Goal: Communication & Community: Connect with others

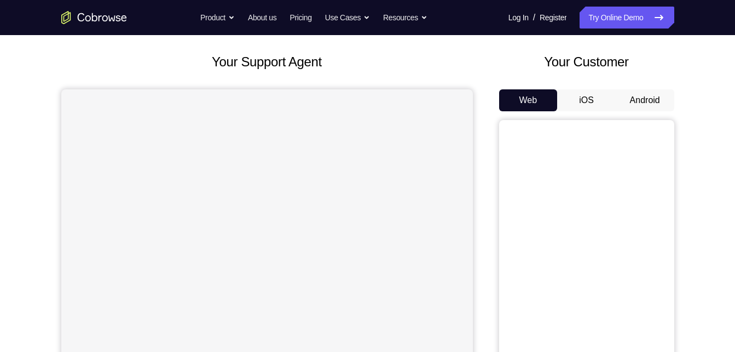
scroll to position [54, 0]
click at [630, 96] on button "Android" at bounding box center [645, 100] width 59 height 22
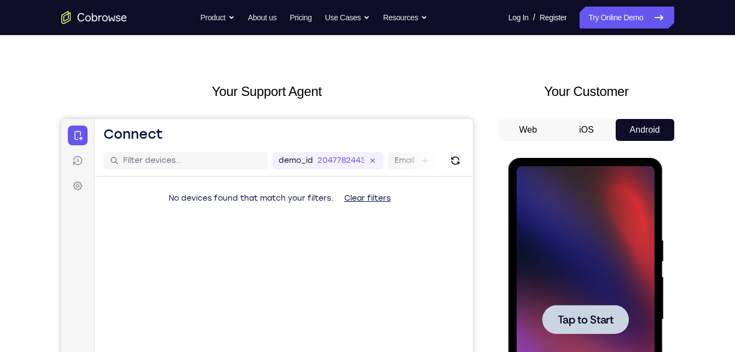
scroll to position [0, 0]
click at [571, 269] on div at bounding box center [586, 319] width 138 height 307
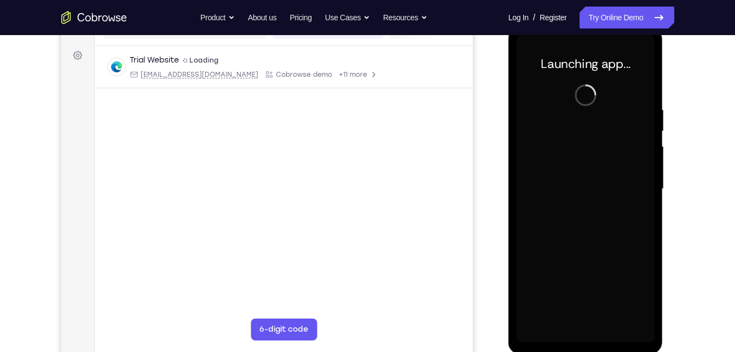
scroll to position [154, 0]
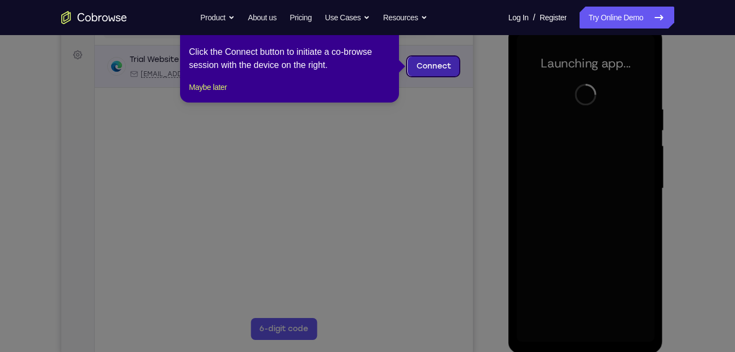
click at [428, 66] on link "Connect" at bounding box center [433, 66] width 52 height 20
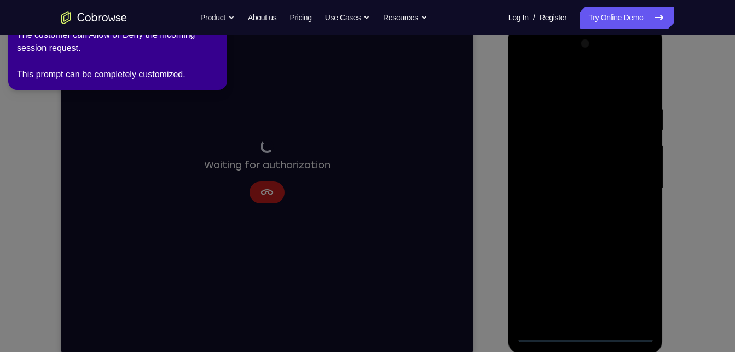
drag, startPoint x: 587, startPoint y: 331, endPoint x: 67, endPoint y: 302, distance: 520.0
click at [587, 331] on icon at bounding box center [370, 174] width 748 height 356
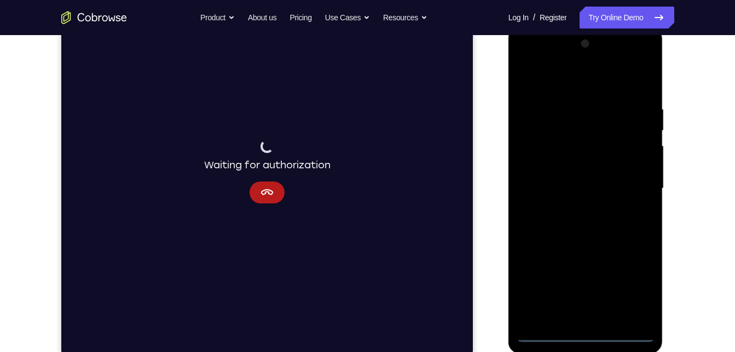
click at [587, 331] on div at bounding box center [586, 188] width 138 height 307
click at [635, 284] on div at bounding box center [586, 188] width 138 height 307
click at [574, 90] on div at bounding box center [586, 188] width 138 height 307
click at [640, 188] on div at bounding box center [586, 188] width 138 height 307
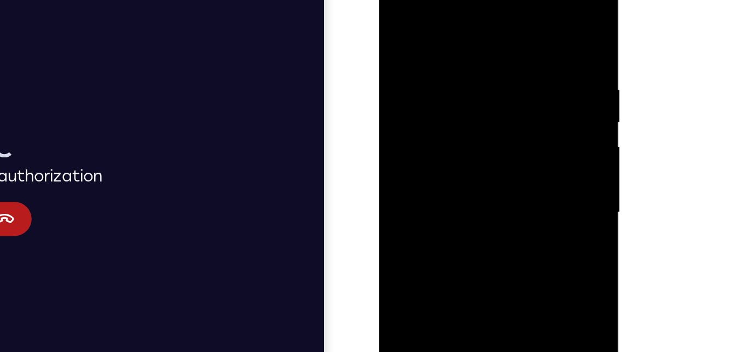
click at [441, 146] on div at bounding box center [456, 123] width 138 height 307
click at [442, 113] on div at bounding box center [456, 123] width 138 height 307
click at [449, 101] on div at bounding box center [456, 123] width 138 height 307
click at [445, 122] on div at bounding box center [456, 123] width 138 height 307
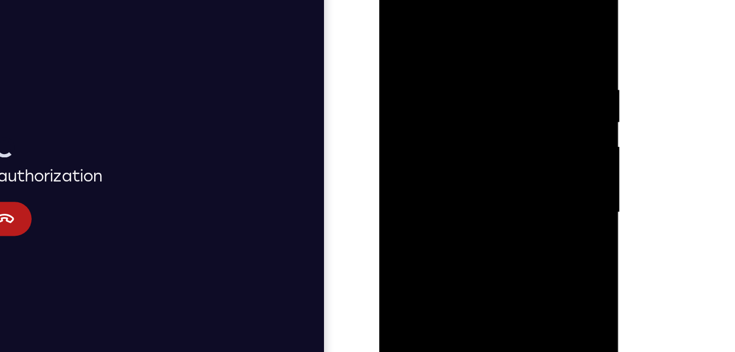
click at [444, 166] on div at bounding box center [456, 123] width 138 height 307
click at [446, 157] on div at bounding box center [456, 123] width 138 height 307
click at [450, 160] on div at bounding box center [456, 123] width 138 height 307
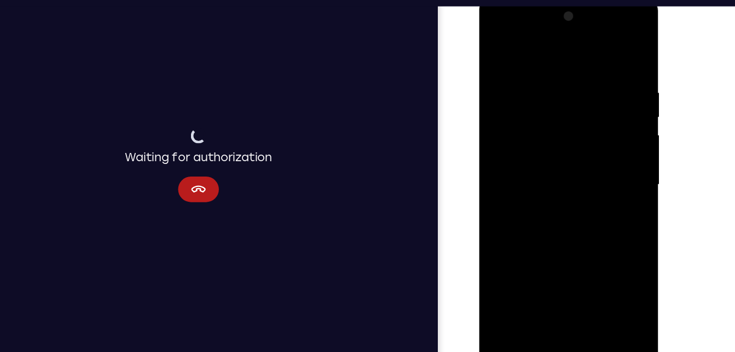
click at [602, 46] on div at bounding box center [556, 158] width 138 height 307
click at [610, 174] on div at bounding box center [556, 158] width 138 height 307
click at [561, 159] on div at bounding box center [556, 158] width 138 height 307
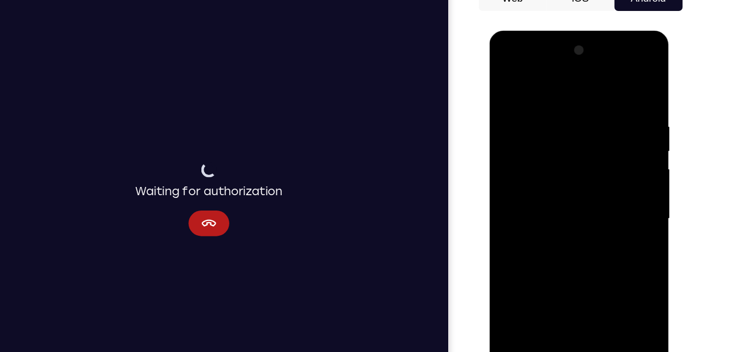
scroll to position [158, 0]
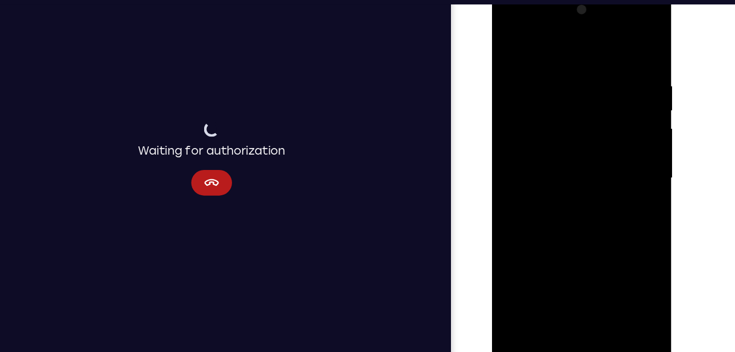
click at [567, 183] on div at bounding box center [570, 152] width 138 height 307
click at [552, 64] on div at bounding box center [570, 152] width 138 height 307
click at [629, 93] on div at bounding box center [570, 152] width 138 height 307
click at [629, 90] on div at bounding box center [570, 152] width 138 height 307
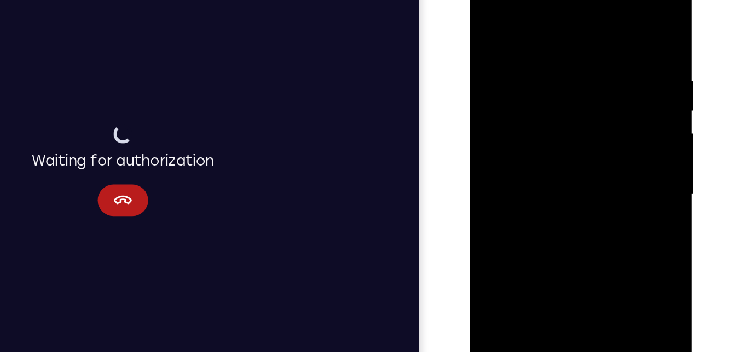
drag, startPoint x: 596, startPoint y: 55, endPoint x: 502, endPoint y: 68, distance: 95.1
click at [502, 68] on div at bounding box center [548, 123] width 138 height 307
click at [603, 18] on div at bounding box center [548, 123] width 138 height 307
click at [605, 26] on div at bounding box center [548, 123] width 138 height 307
click at [606, 12] on div at bounding box center [548, 123] width 138 height 307
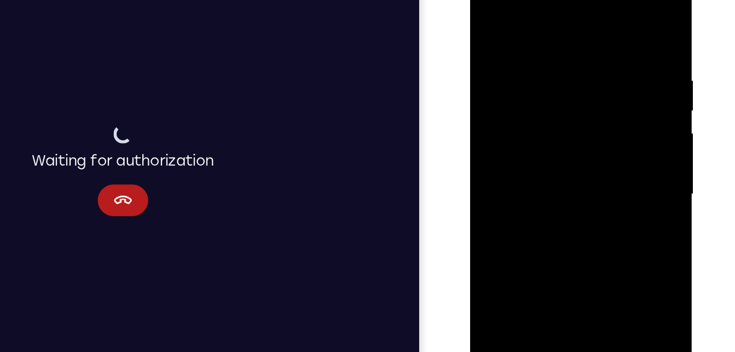
click at [550, 35] on div at bounding box center [548, 123] width 138 height 307
click at [565, 32] on div at bounding box center [548, 123] width 138 height 307
click at [513, 27] on div at bounding box center [548, 123] width 138 height 307
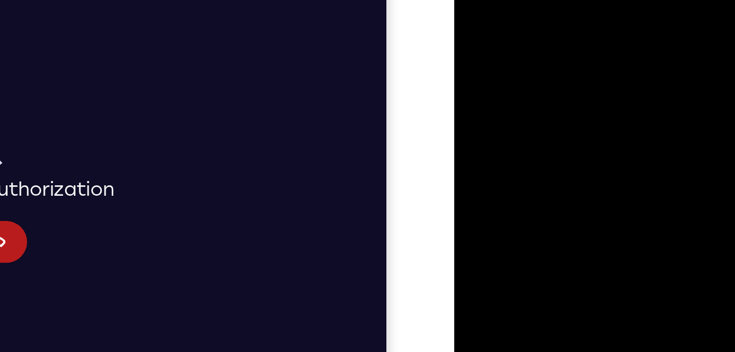
click at [578, 56] on div at bounding box center [532, 87] width 138 height 307
click at [472, 0] on div at bounding box center [532, 87] width 138 height 307
click at [473, 0] on div at bounding box center [532, 87] width 138 height 307
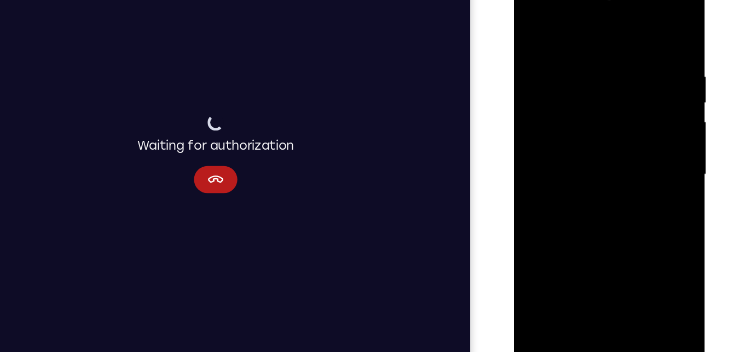
click at [616, 267] on div at bounding box center [591, 137] width 138 height 307
click at [571, 196] on div at bounding box center [591, 137] width 138 height 307
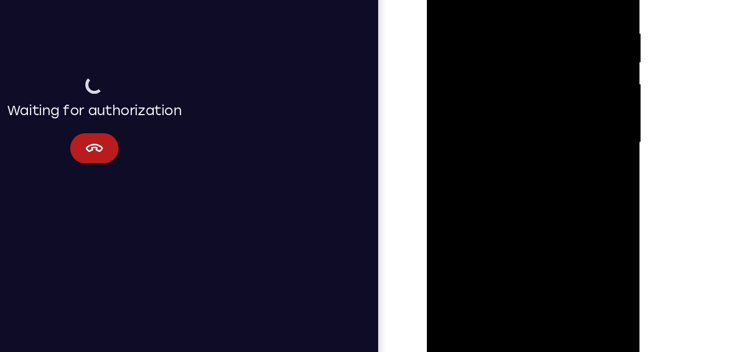
drag, startPoint x: 522, startPoint y: 147, endPoint x: 501, endPoint y: 84, distance: 66.5
click at [501, 84] on div at bounding box center [505, 81] width 138 height 307
drag, startPoint x: 495, startPoint y: 145, endPoint x: 503, endPoint y: 72, distance: 73.2
click at [503, 72] on div at bounding box center [505, 81] width 138 height 307
drag, startPoint x: 505, startPoint y: 197, endPoint x: 501, endPoint y: 15, distance: 182.4
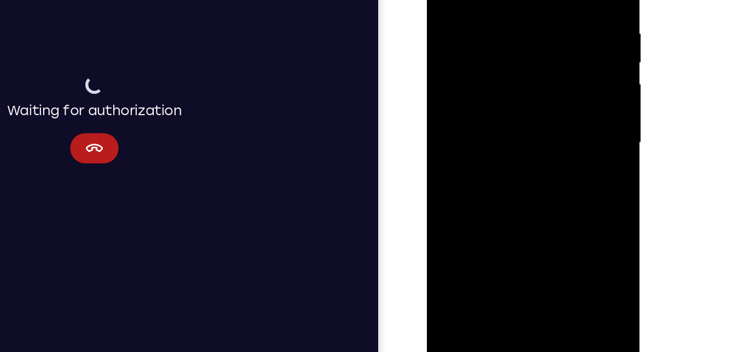
click at [501, 15] on div at bounding box center [505, 81] width 138 height 307
drag, startPoint x: 519, startPoint y: 181, endPoint x: 525, endPoint y: 43, distance: 137.6
click at [525, 43] on div at bounding box center [505, 81] width 138 height 307
drag, startPoint x: 518, startPoint y: 184, endPoint x: 518, endPoint y: 90, distance: 94.2
click at [518, 90] on div at bounding box center [505, 81] width 138 height 307
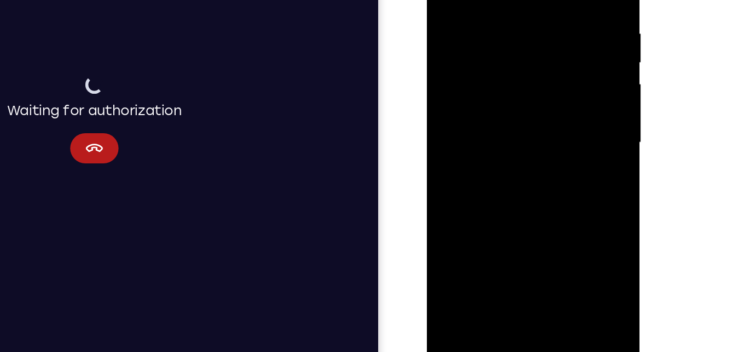
drag, startPoint x: 510, startPoint y: 188, endPoint x: 510, endPoint y: 108, distance: 79.4
click at [510, 108] on div at bounding box center [505, 81] width 138 height 307
click at [507, 185] on div at bounding box center [505, 81] width 138 height 307
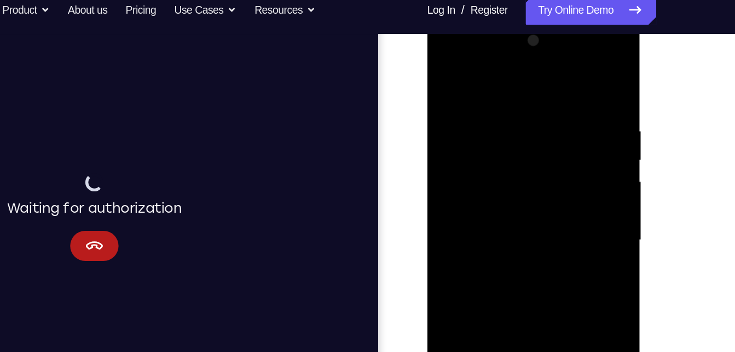
click at [444, 73] on div at bounding box center [505, 178] width 138 height 307
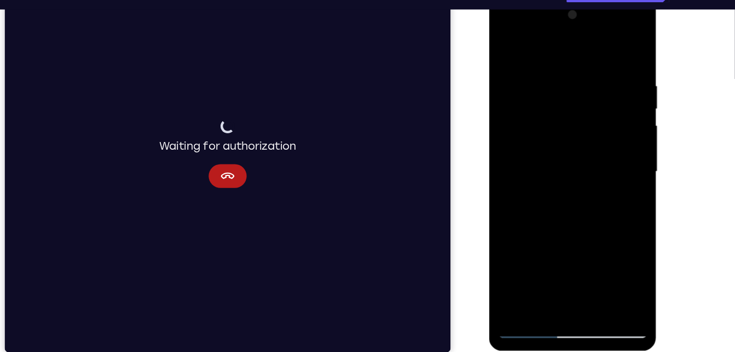
click at [599, 284] on div at bounding box center [567, 158] width 138 height 307
click at [508, 48] on div at bounding box center [567, 158] width 138 height 307
drag, startPoint x: 565, startPoint y: 94, endPoint x: 570, endPoint y: 39, distance: 55.0
click at [570, 39] on div at bounding box center [567, 158] width 138 height 307
click at [629, 157] on div at bounding box center [567, 158] width 138 height 307
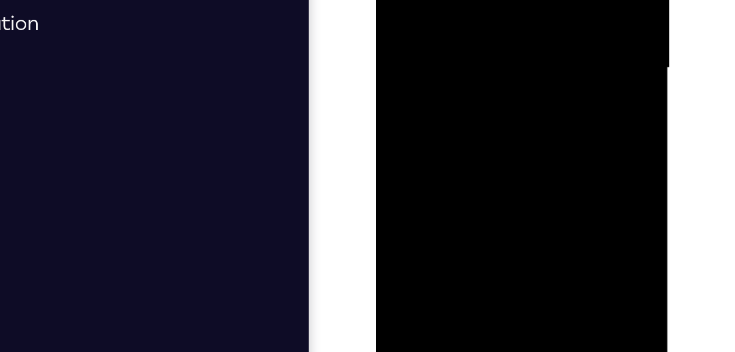
scroll to position [159, 0]
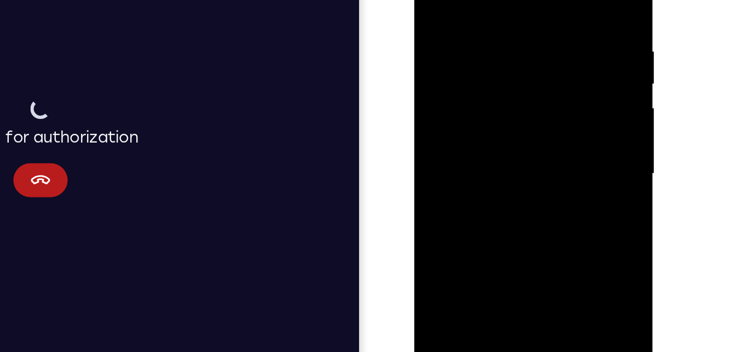
click at [509, 66] on div at bounding box center [492, 85] width 138 height 307
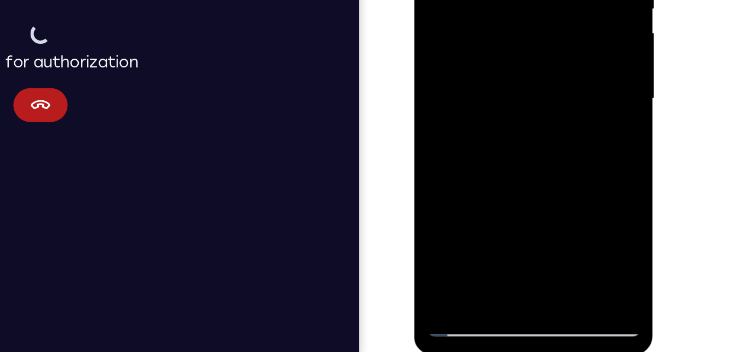
click at [542, 38] on div at bounding box center [492, 11] width 138 height 307
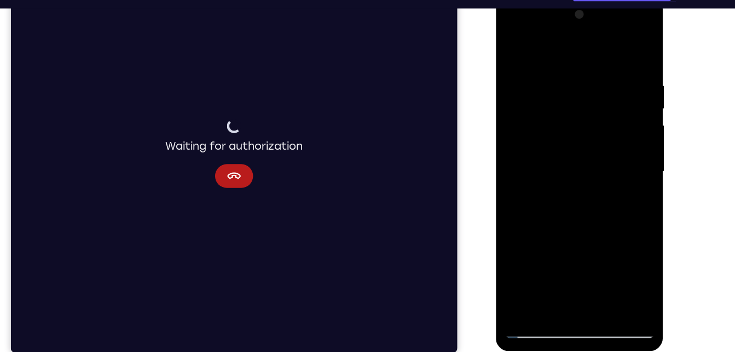
scroll to position [156, 0]
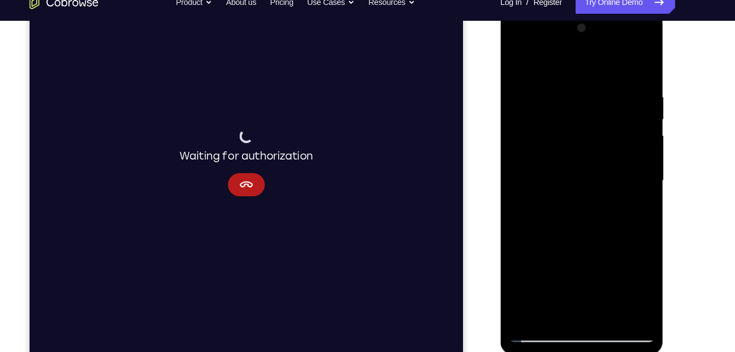
click at [684, 142] on div "Your Support Agent Your Customer Web iOS Android Next Steps We’d be happy to gi…" at bounding box center [368, 240] width 701 height 722
click at [515, 63] on div at bounding box center [578, 171] width 138 height 307
click at [536, 319] on div at bounding box center [578, 171] width 138 height 307
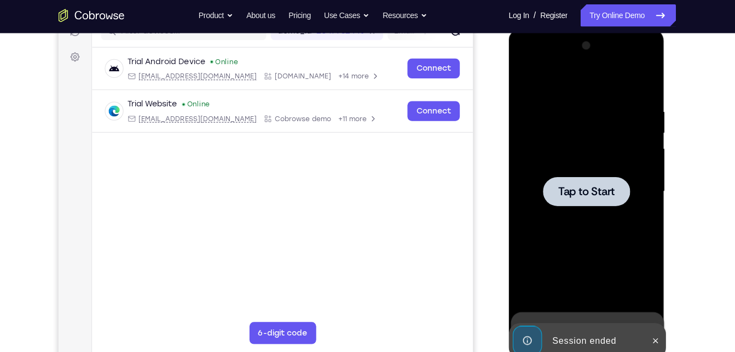
scroll to position [152, 0]
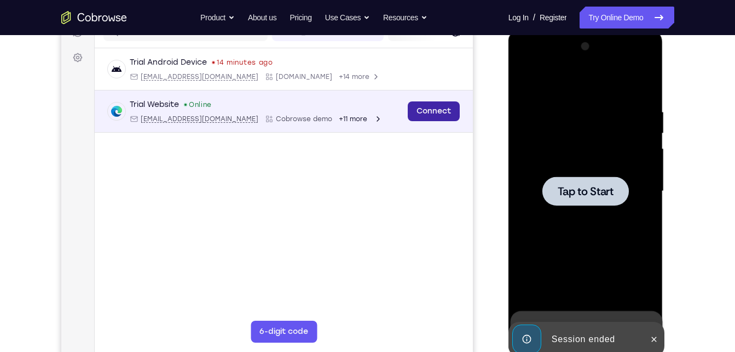
click at [446, 105] on link "Connect" at bounding box center [433, 111] width 52 height 20
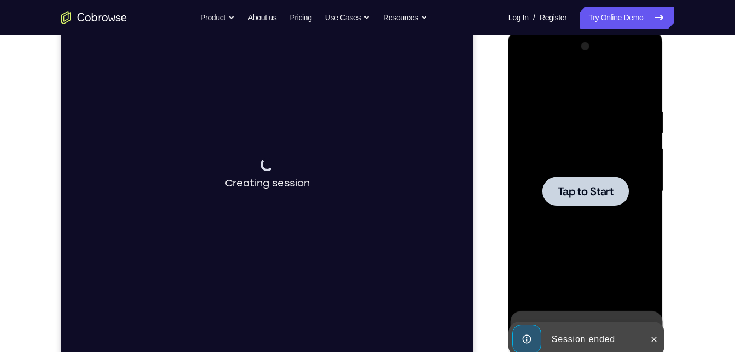
click at [567, 179] on div at bounding box center [586, 190] width 87 height 29
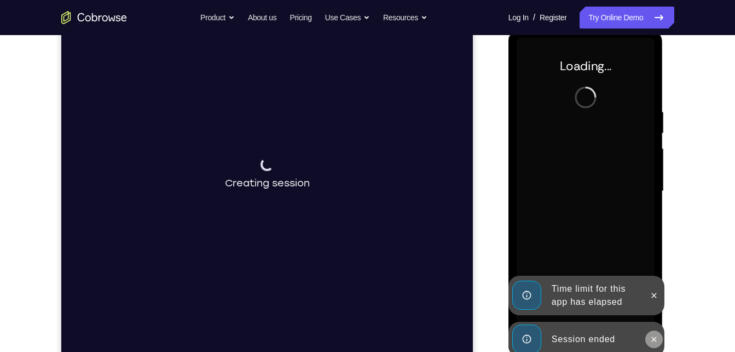
click at [651, 337] on icon at bounding box center [654, 339] width 9 height 9
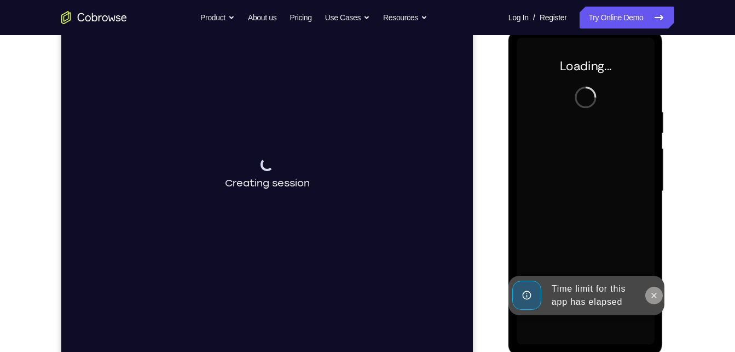
click at [656, 298] on div "Time limit for this app has elapsed" at bounding box center [587, 294] width 156 height 39
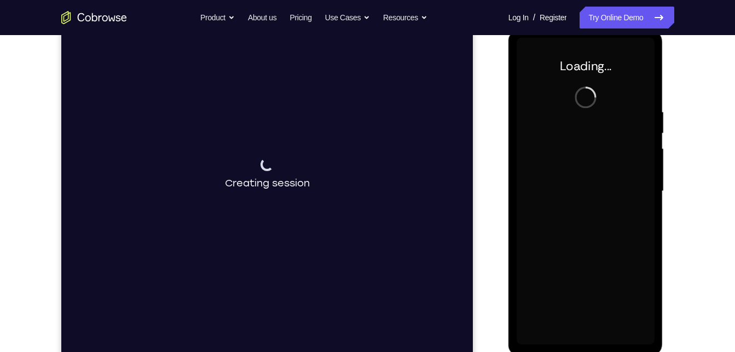
click at [620, 186] on div at bounding box center [586, 191] width 138 height 307
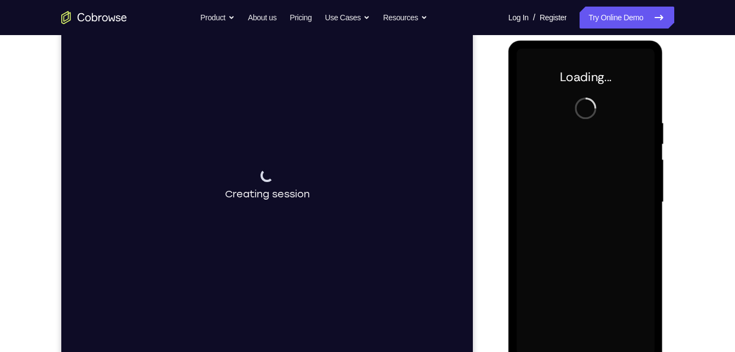
scroll to position [0, 0]
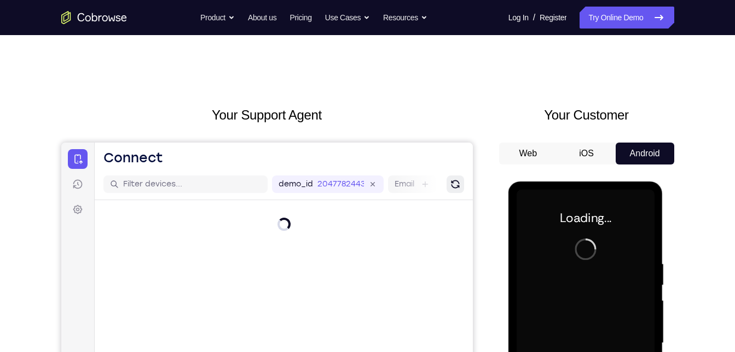
click at [457, 180] on icon "Refresh" at bounding box center [454, 183] width 15 height 15
drag, startPoint x: 467, startPoint y: 187, endPoint x: 416, endPoint y: 234, distance: 69.3
click at [416, 234] on div at bounding box center [283, 224] width 378 height 48
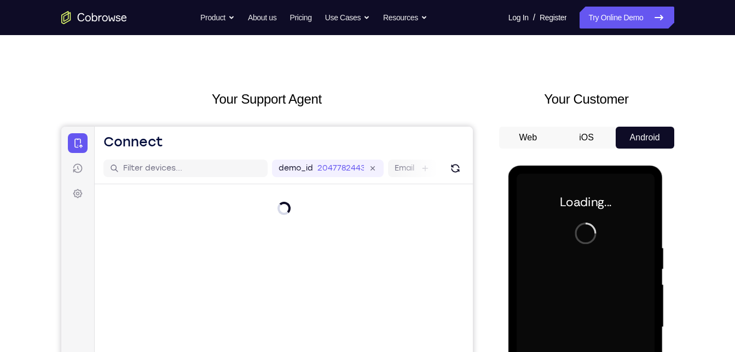
scroll to position [13, 0]
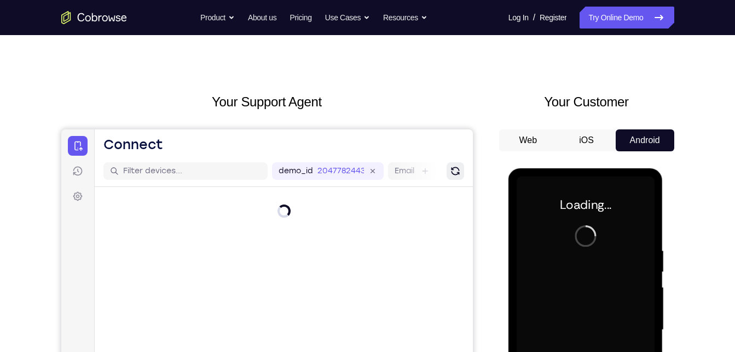
drag, startPoint x: 461, startPoint y: 164, endPoint x: 463, endPoint y: 171, distance: 7.3
click at [463, 171] on button "Refresh" at bounding box center [455, 171] width 18 height 18
click at [462, 171] on button "Refresh" at bounding box center [455, 171] width 18 height 18
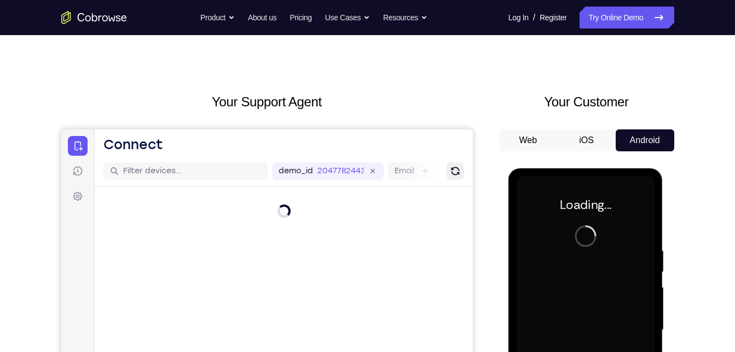
click at [462, 171] on button "Refresh" at bounding box center [455, 171] width 18 height 18
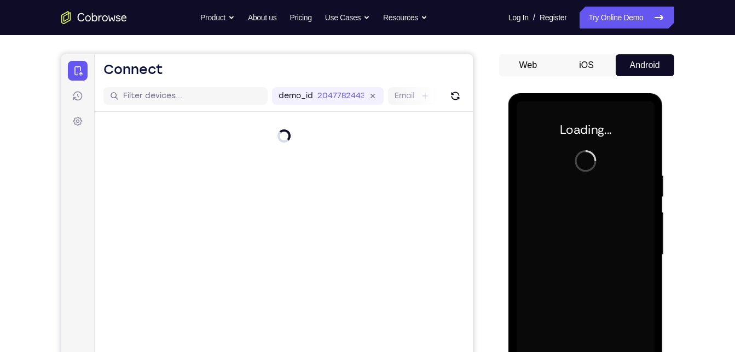
scroll to position [89, 0]
